Goal: Navigation & Orientation: Find specific page/section

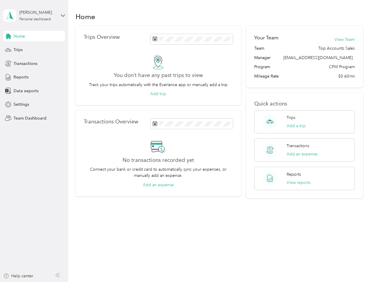
click at [186, 141] on div "No transactions recorded yet Connect your bank or credit card to automatically …" at bounding box center [158, 163] width 149 height 49
click at [34, 16] on div "[PERSON_NAME]" at bounding box center [37, 12] width 37 height 6
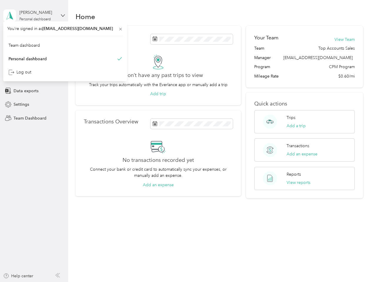
click at [34, 36] on div "You’re signed in as [EMAIL_ADDRESS][DOMAIN_NAME] Team dashboard Personal dashbo…" at bounding box center [65, 51] width 124 height 60
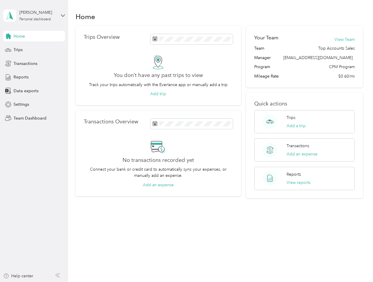
click at [8, 36] on div "You’re signed in as [EMAIL_ADDRESS][DOMAIN_NAME] Team dashboard Personal dashbo…" at bounding box center [65, 51] width 124 height 60
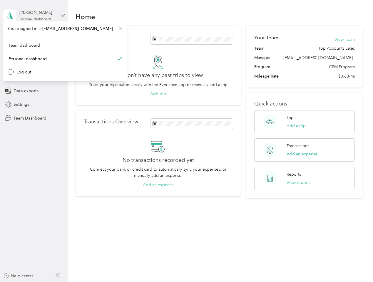
click at [34, 50] on div "Trips" at bounding box center [34, 50] width 62 height 11
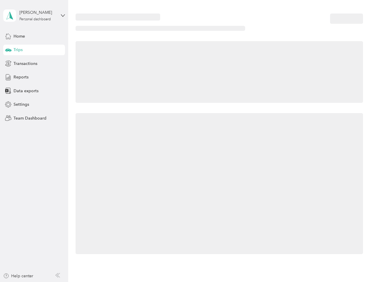
click at [8, 50] on icon at bounding box center [8, 49] width 6 height 3
click at [34, 64] on span "Transactions" at bounding box center [26, 64] width 24 height 6
click at [8, 64] on icon at bounding box center [8, 63] width 6 height 6
click at [34, 77] on div "Reports" at bounding box center [34, 77] width 62 height 11
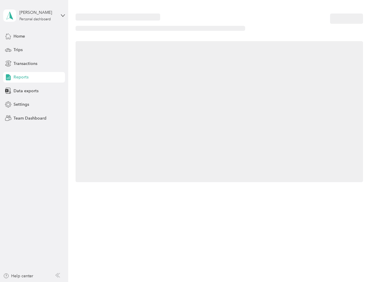
click at [8, 77] on icon at bounding box center [8, 77] width 6 height 6
